Goal: Navigation & Orientation: Find specific page/section

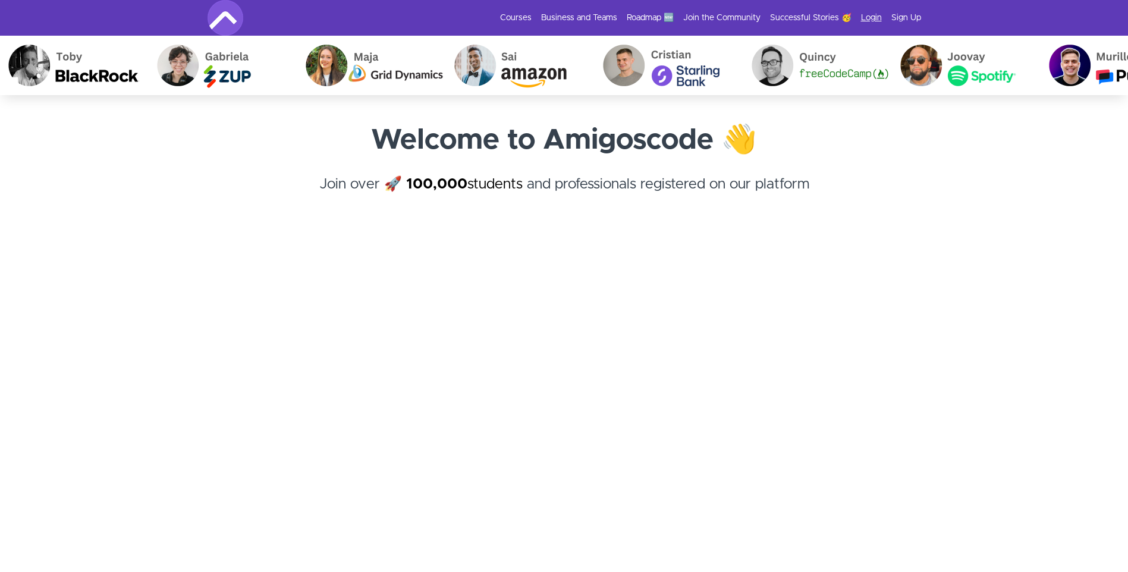
click at [871, 19] on link "Login" at bounding box center [871, 18] width 21 height 12
click at [813, 18] on link "Successful Stories 🥳" at bounding box center [810, 18] width 81 height 12
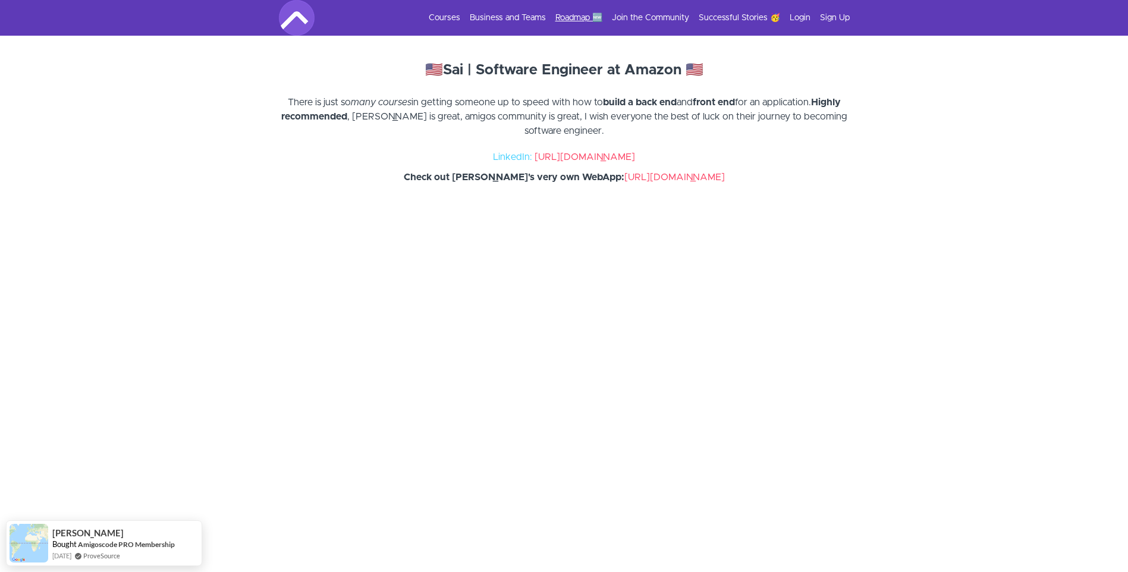
click at [569, 14] on link "Roadmap 🆕" at bounding box center [578, 18] width 47 height 12
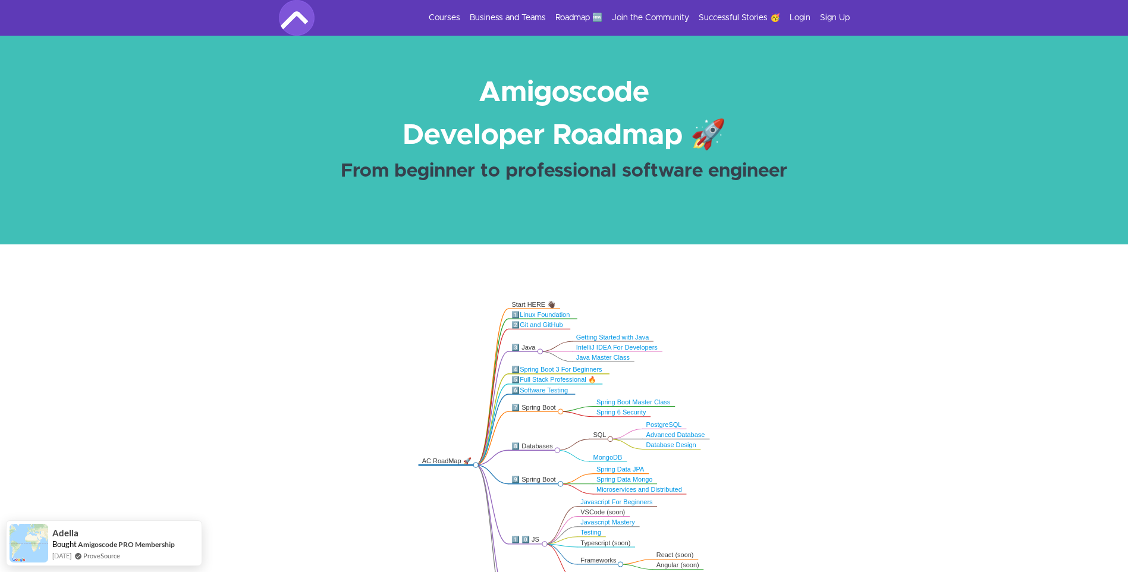
click at [503, 7] on div "Courses Business and Teams Roadmap 🆕 Join the Community Successful Stories 🥳 Lo…" at bounding box center [564, 18] width 571 height 36
click at [503, 13] on link "Business and Teams" at bounding box center [508, 18] width 76 height 12
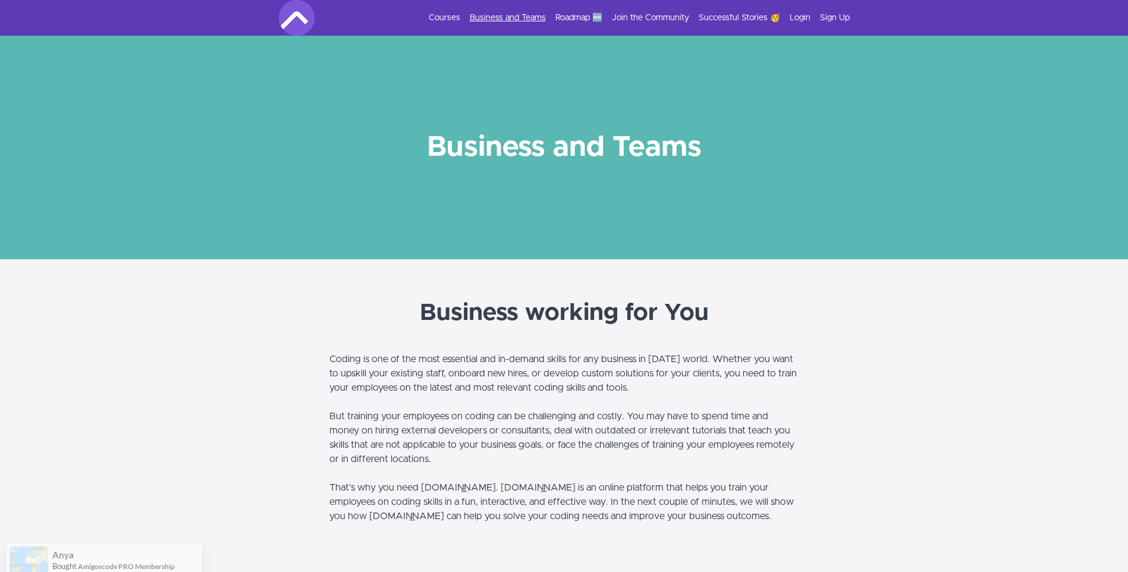
click at [523, 17] on link "Business and Teams" at bounding box center [508, 18] width 76 height 12
click at [798, 15] on link "Login" at bounding box center [800, 18] width 21 height 12
